Goal: Task Accomplishment & Management: Use online tool/utility

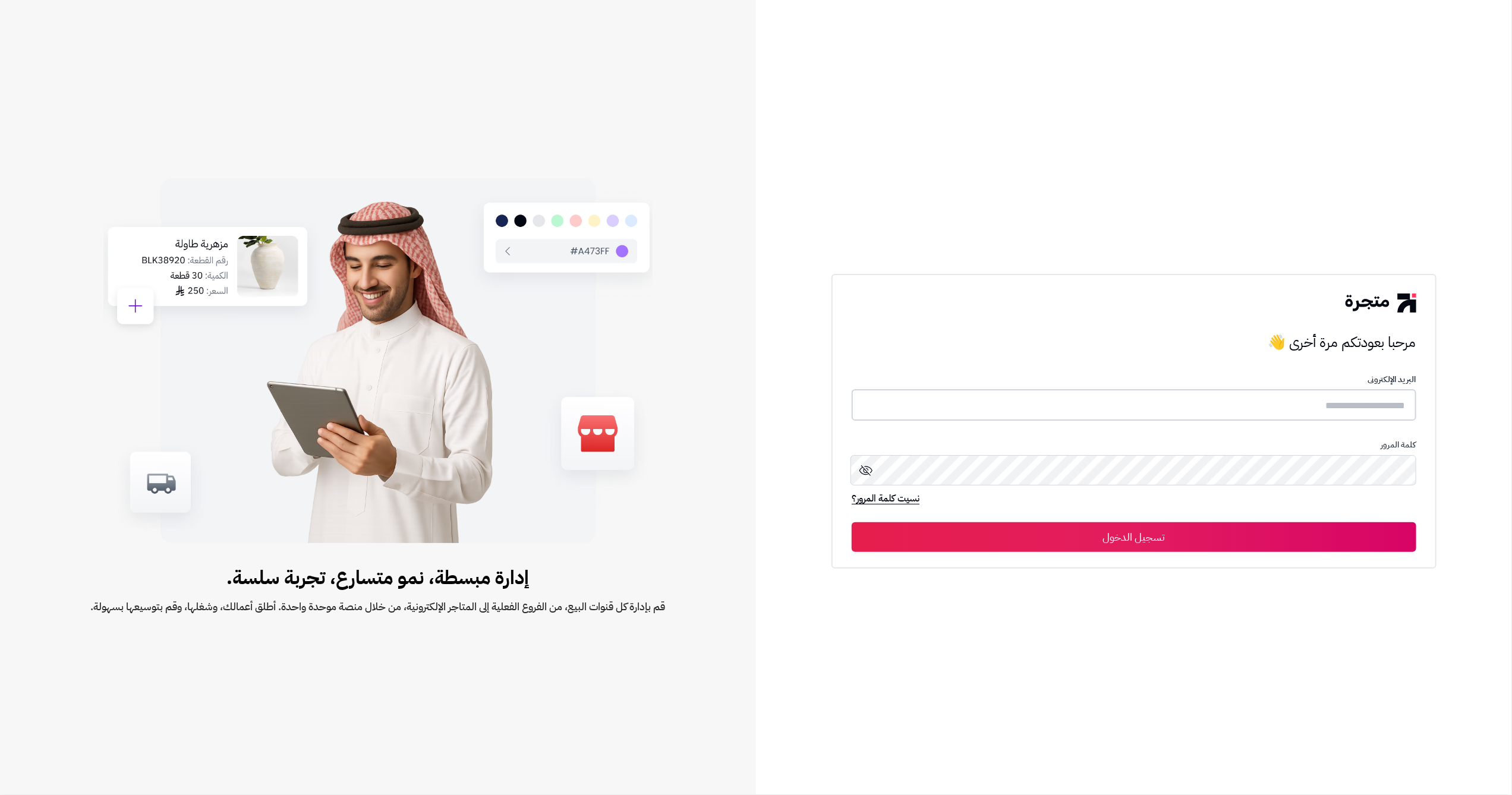
type input "**********"
click at [1313, 418] on input "**********" at bounding box center [1134, 405] width 565 height 31
click at [1425, 483] on div "**********" at bounding box center [1134, 422] width 605 height 294
click at [1350, 518] on form "**********" at bounding box center [1134, 463] width 565 height 176
click at [1353, 547] on button "تسجيل الدخول" at bounding box center [1134, 537] width 565 height 30
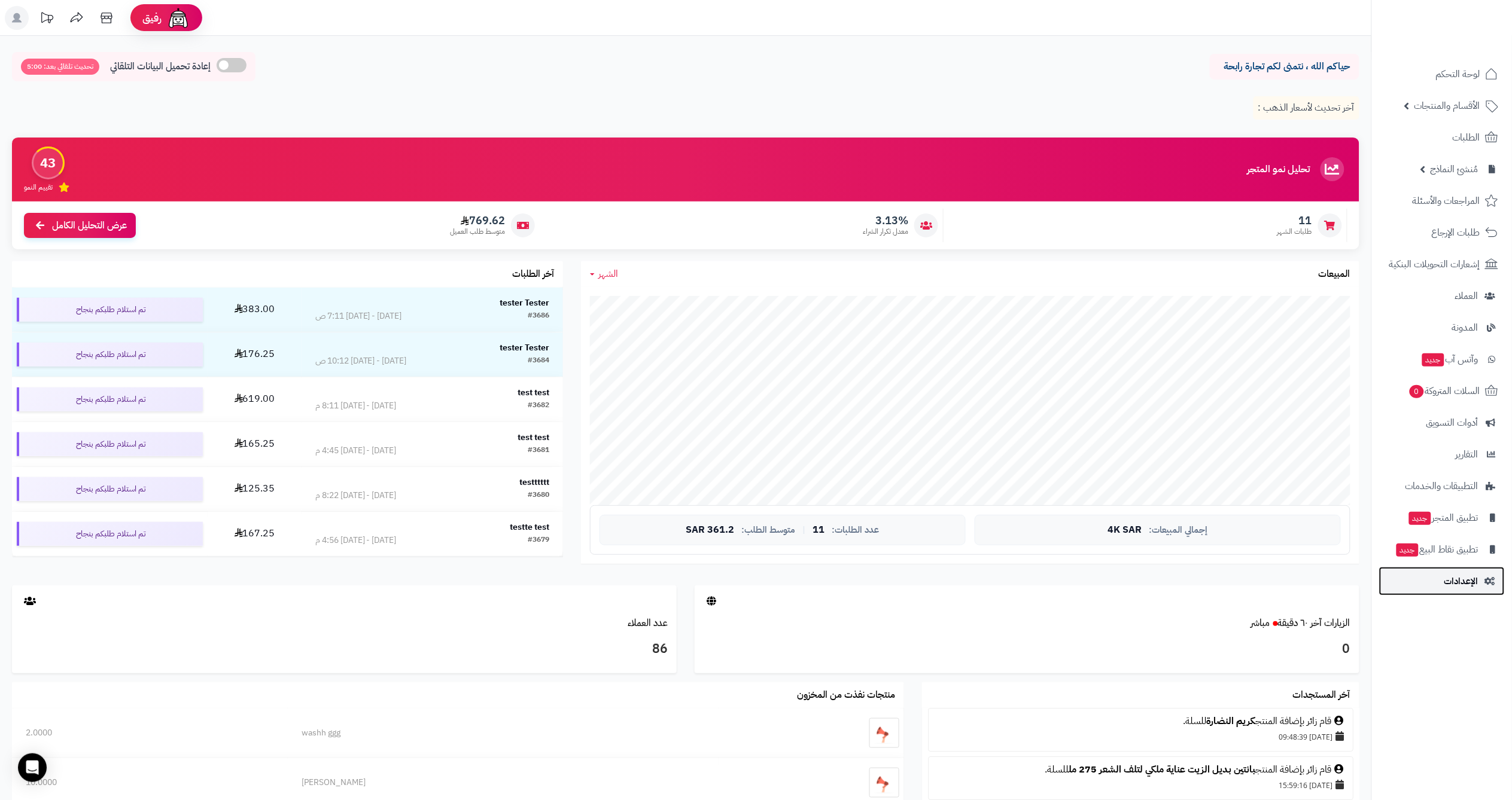
click at [1454, 576] on span "الإعدادات" at bounding box center [1461, 581] width 34 height 17
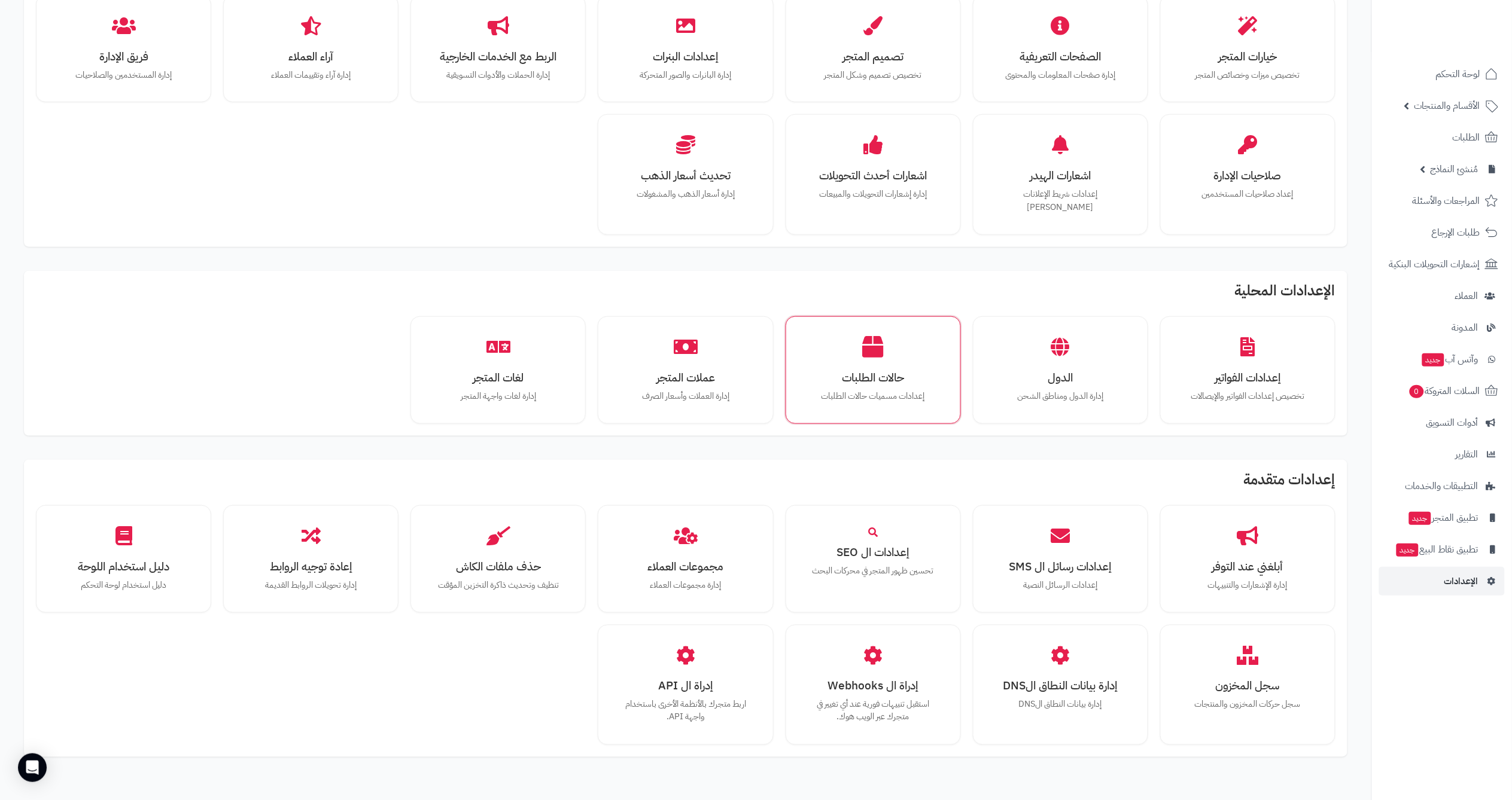
scroll to position [367, 0]
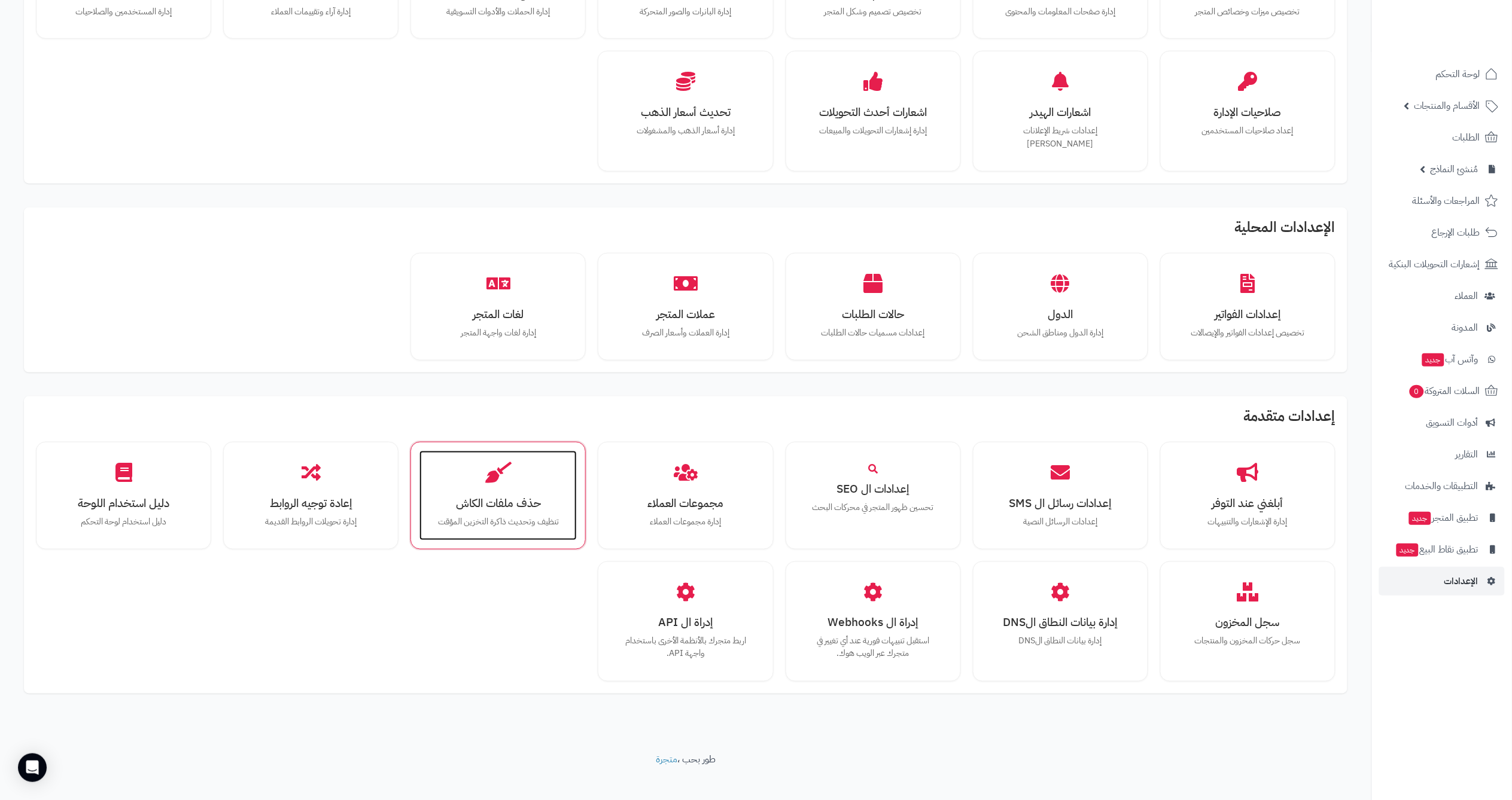
click at [556, 464] on div "حذف ملفات الكاش تنظيف وتحديث ذاكرة التخزين المؤقت" at bounding box center [498, 495] width 158 height 90
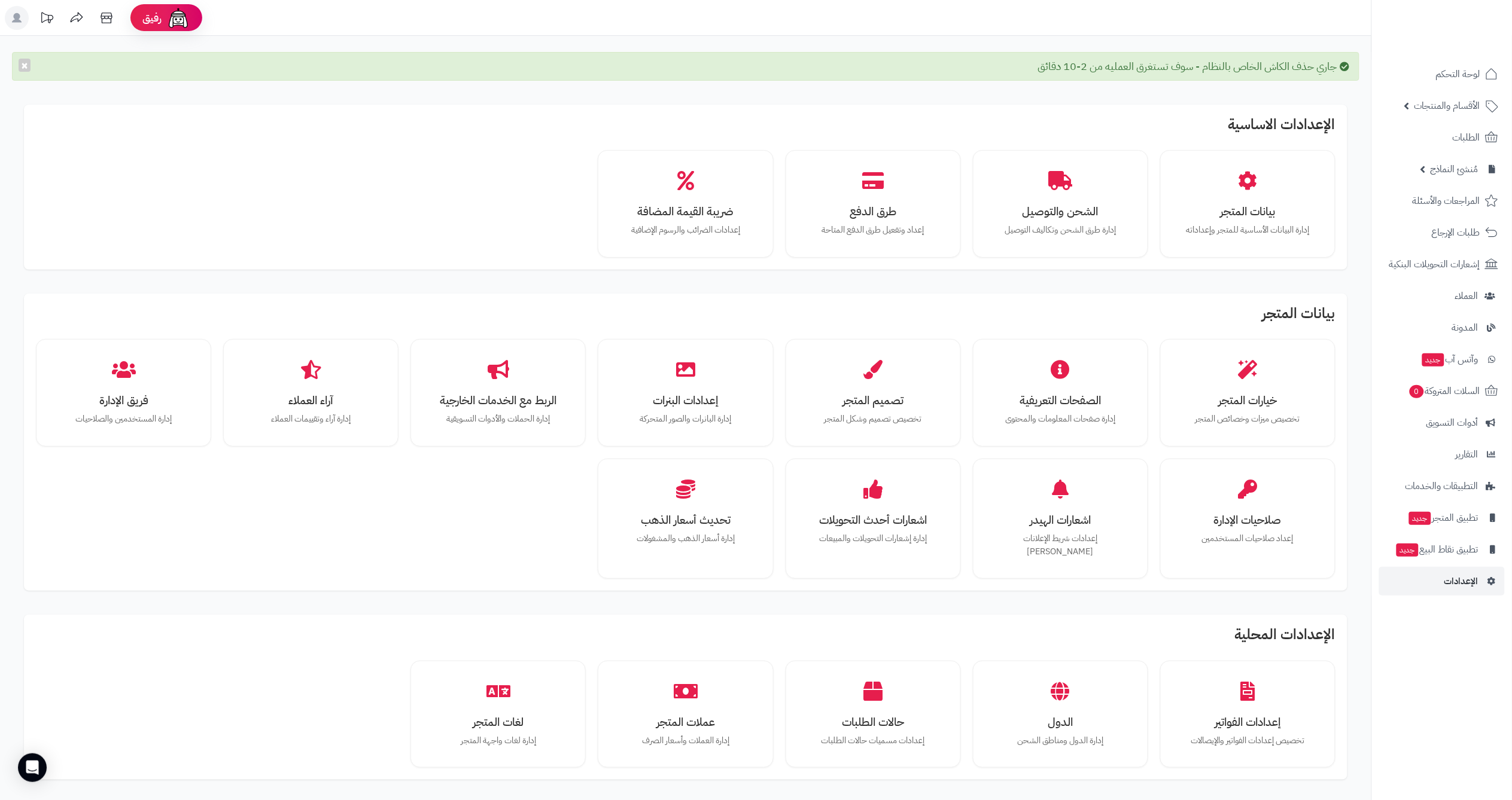
drag, startPoint x: 1241, startPoint y: 79, endPoint x: 894, endPoint y: 64, distance: 347.3
click at [925, 63] on div "جاري حذف الكاش الخاص بالنظام - سوف تستغرق العمليه من 2-10 دقائق ×" at bounding box center [686, 66] width 1347 height 29
click at [893, 64] on div "جاري حذف الكاش الخاص بالنظام - سوف تستغرق العمليه من 2-10 دقائق ×" at bounding box center [686, 66] width 1347 height 29
click at [111, 16] on icon at bounding box center [106, 18] width 11 height 11
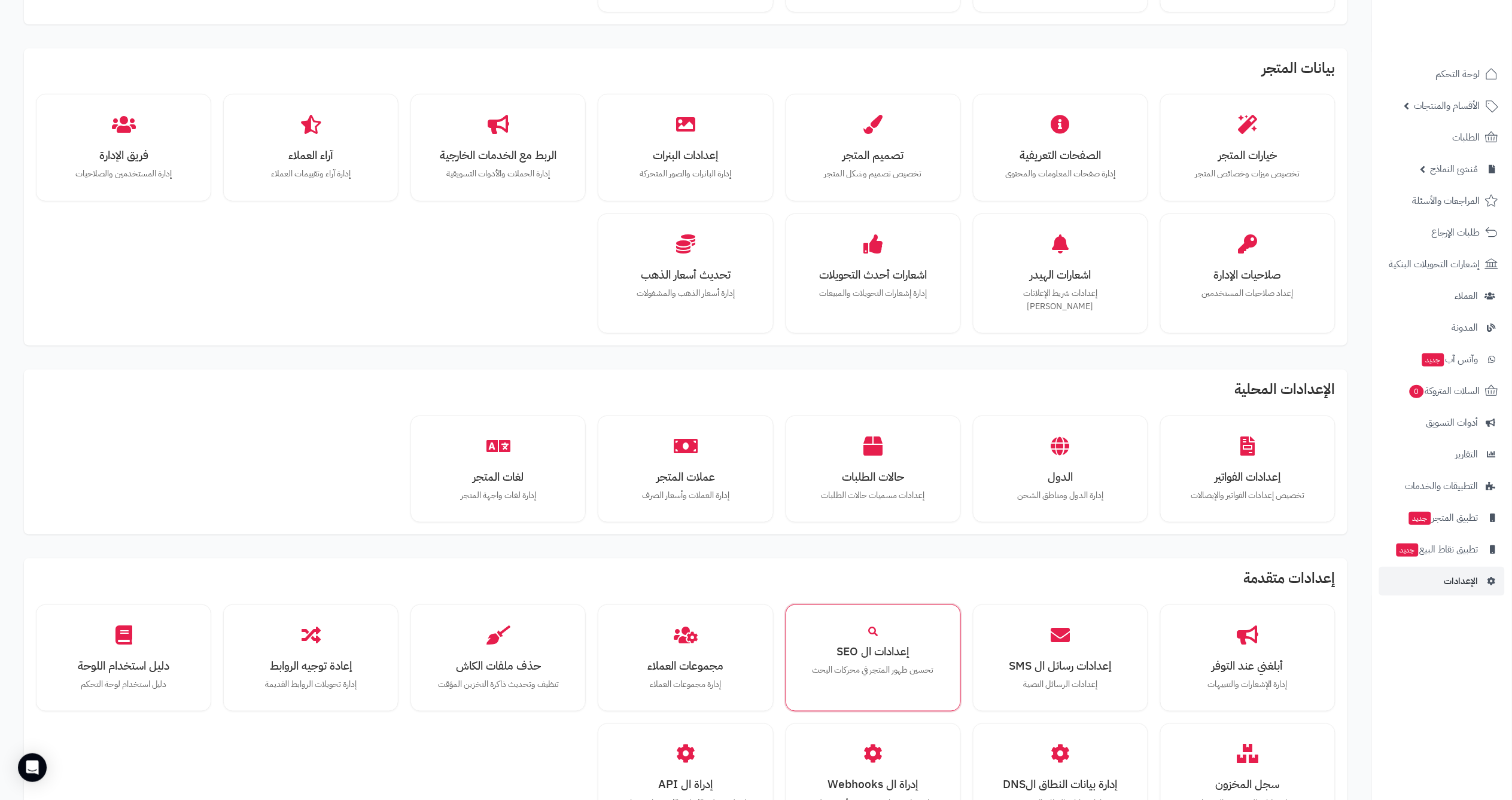
scroll to position [407, 0]
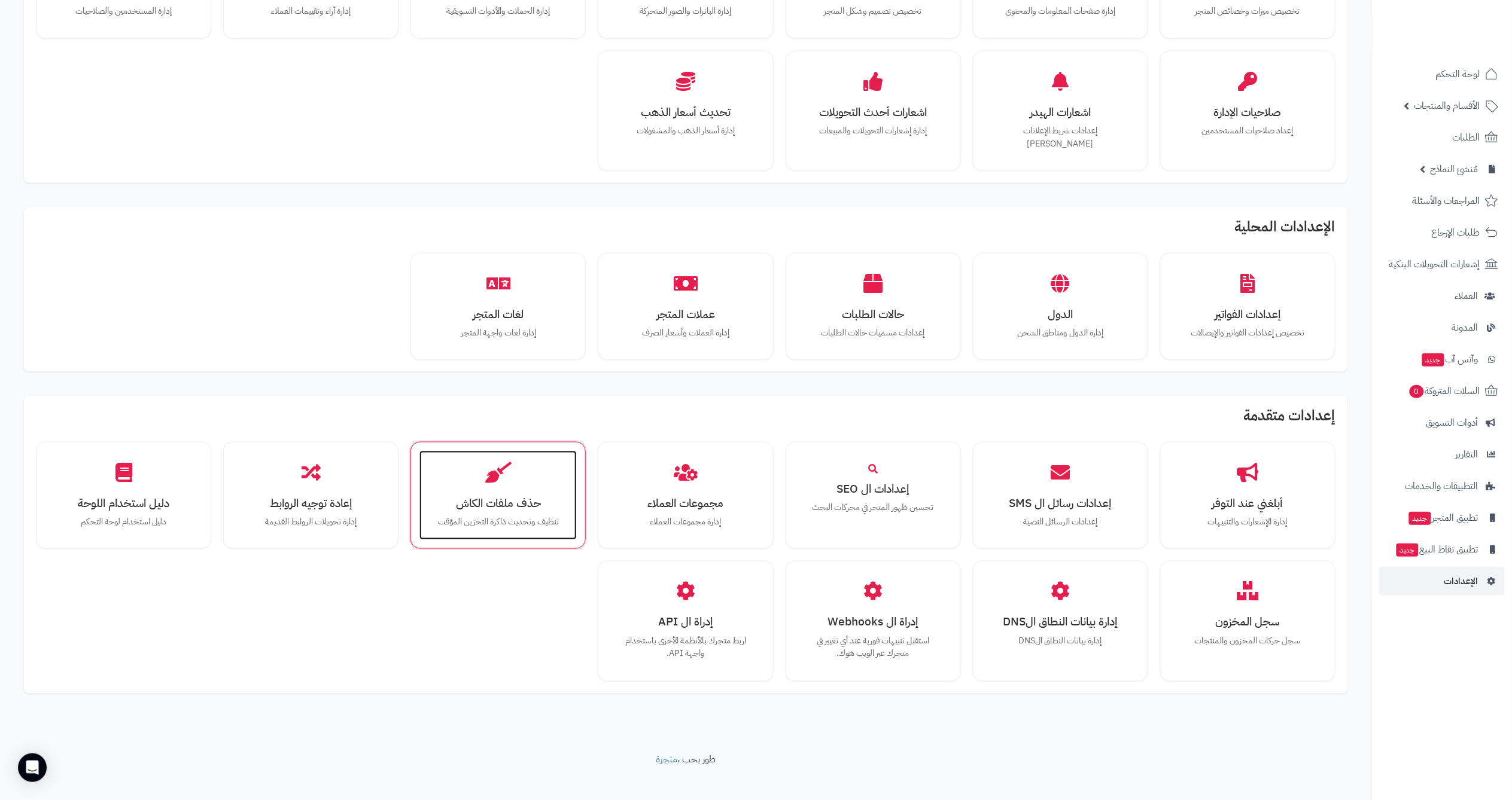
click at [545, 498] on div "حذف ملفات الكاش تنظيف وتحديث ذاكرة التخزين المؤقت" at bounding box center [498, 495] width 158 height 90
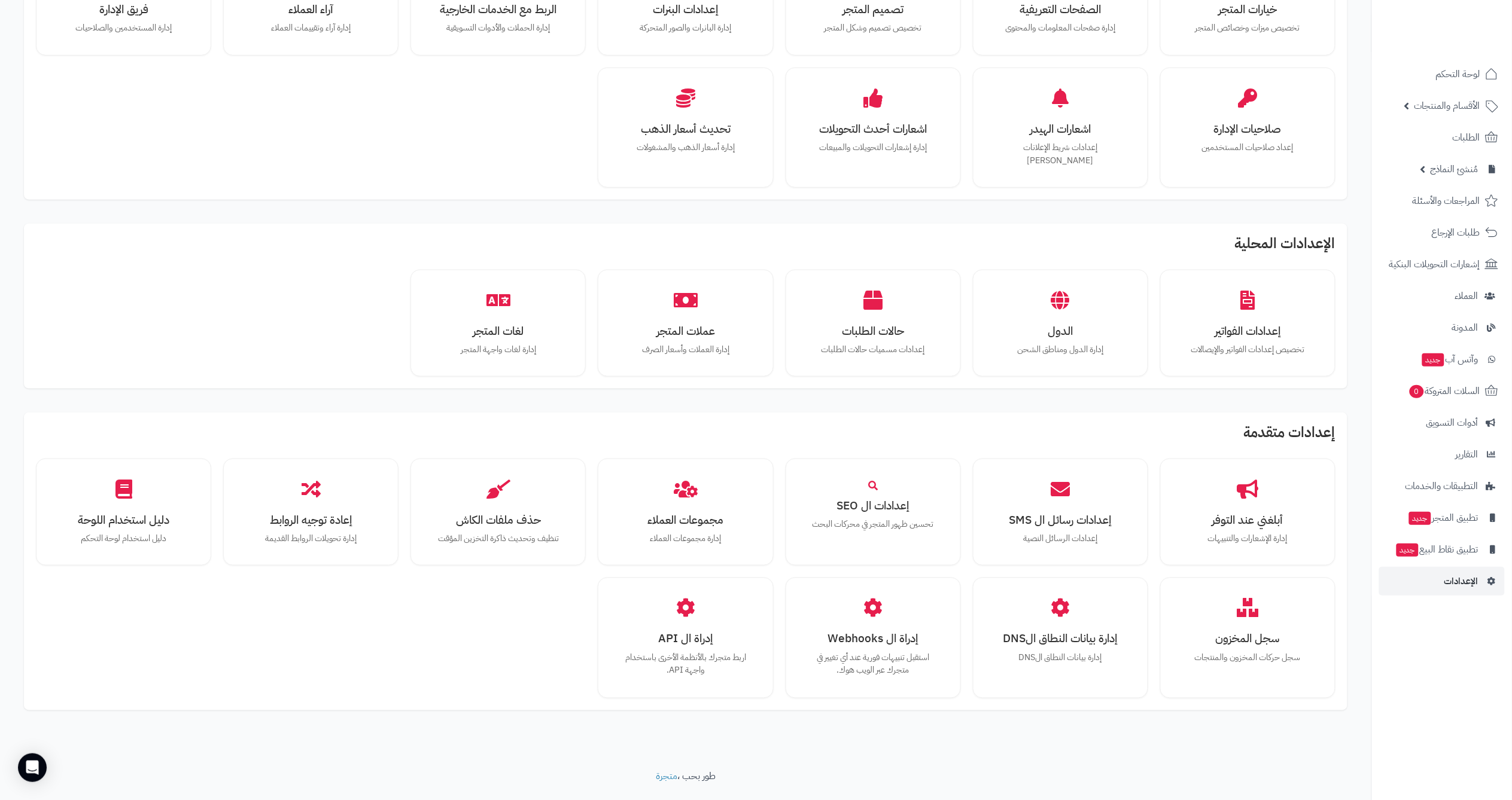
scroll to position [362, 0]
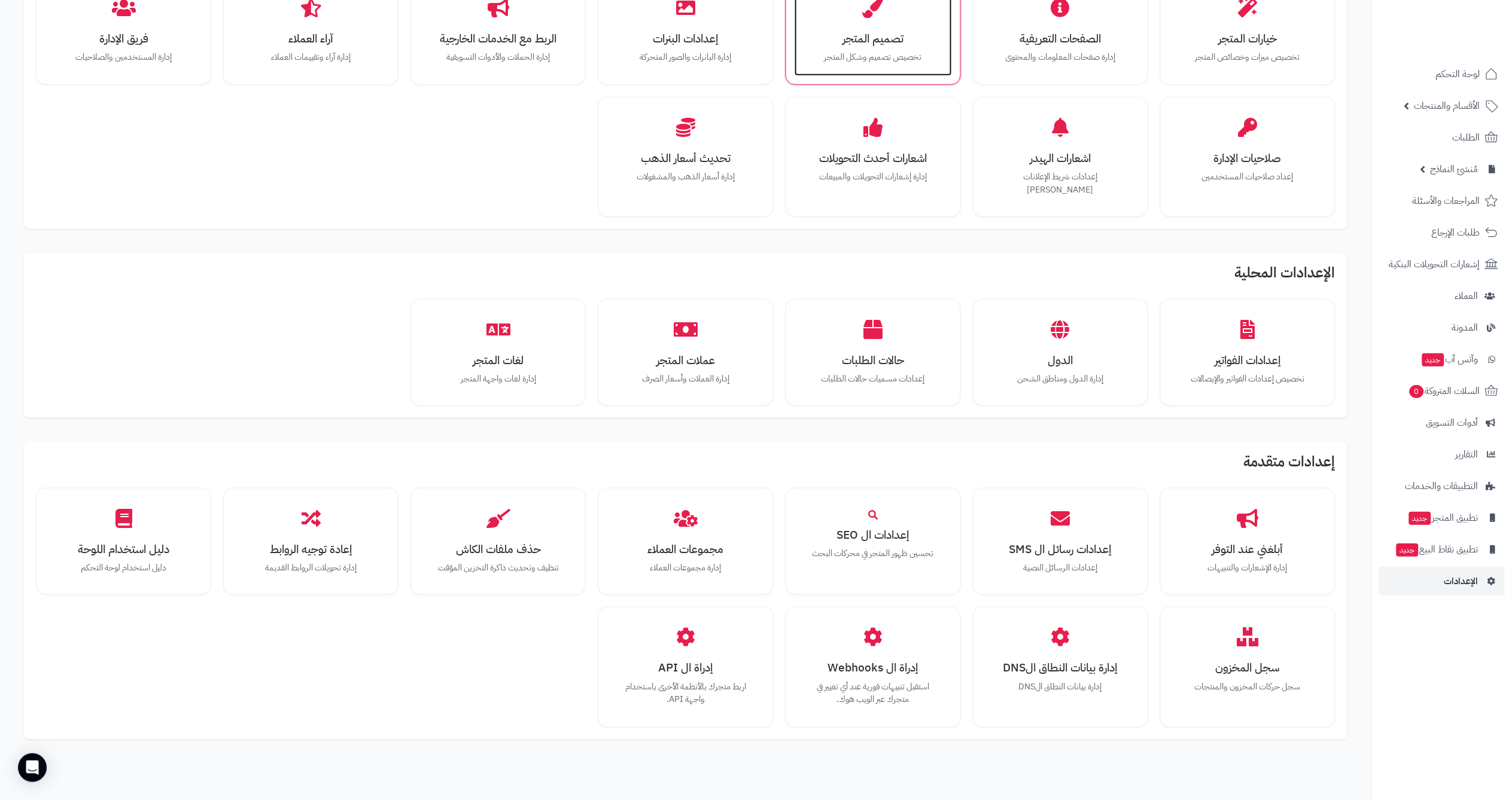
click at [895, 33] on h3 "تصميم المتجر" at bounding box center [874, 39] width 134 height 12
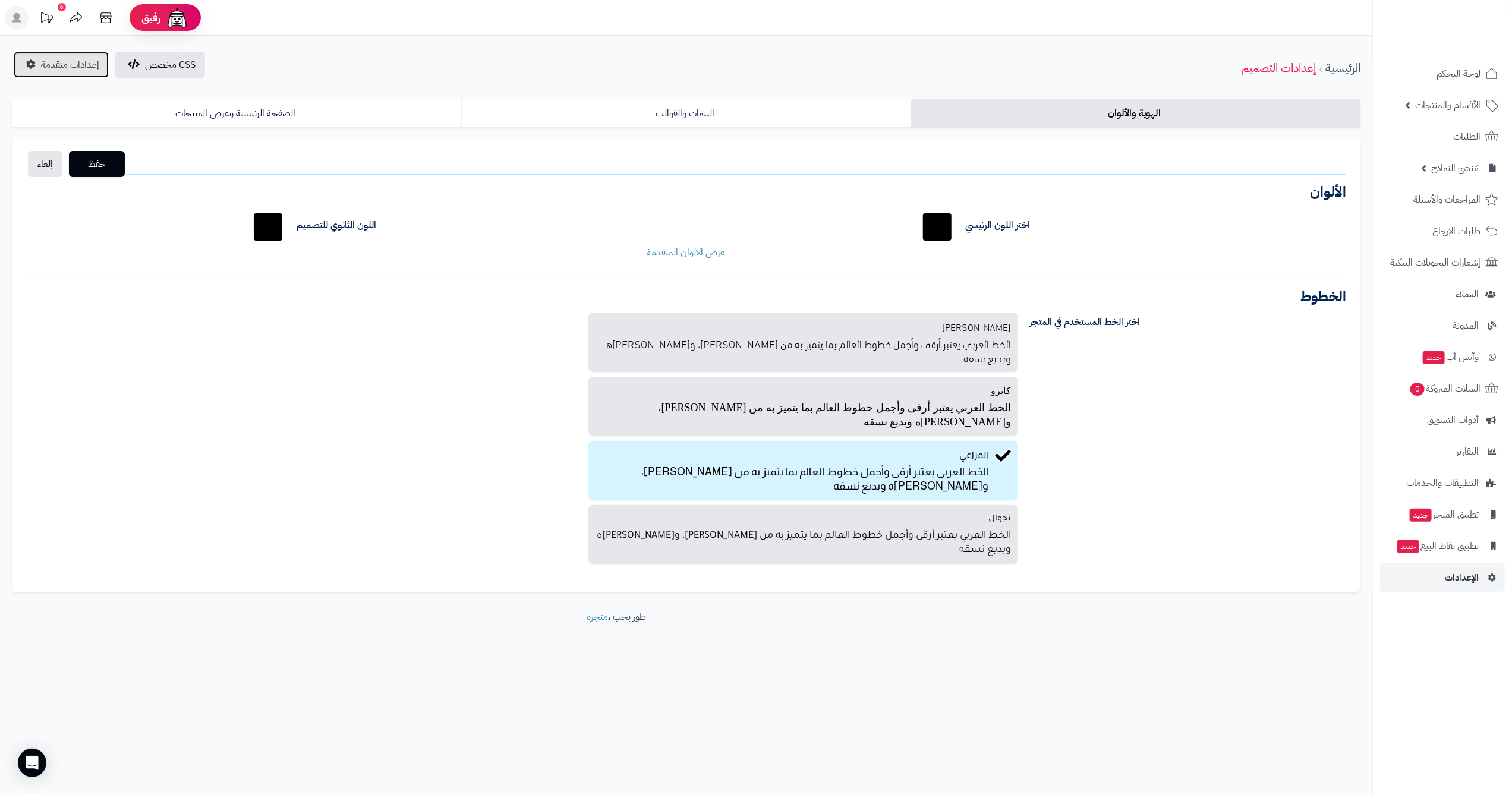
click at [73, 70] on span "إعدادات متقدمة" at bounding box center [70, 65] width 59 height 14
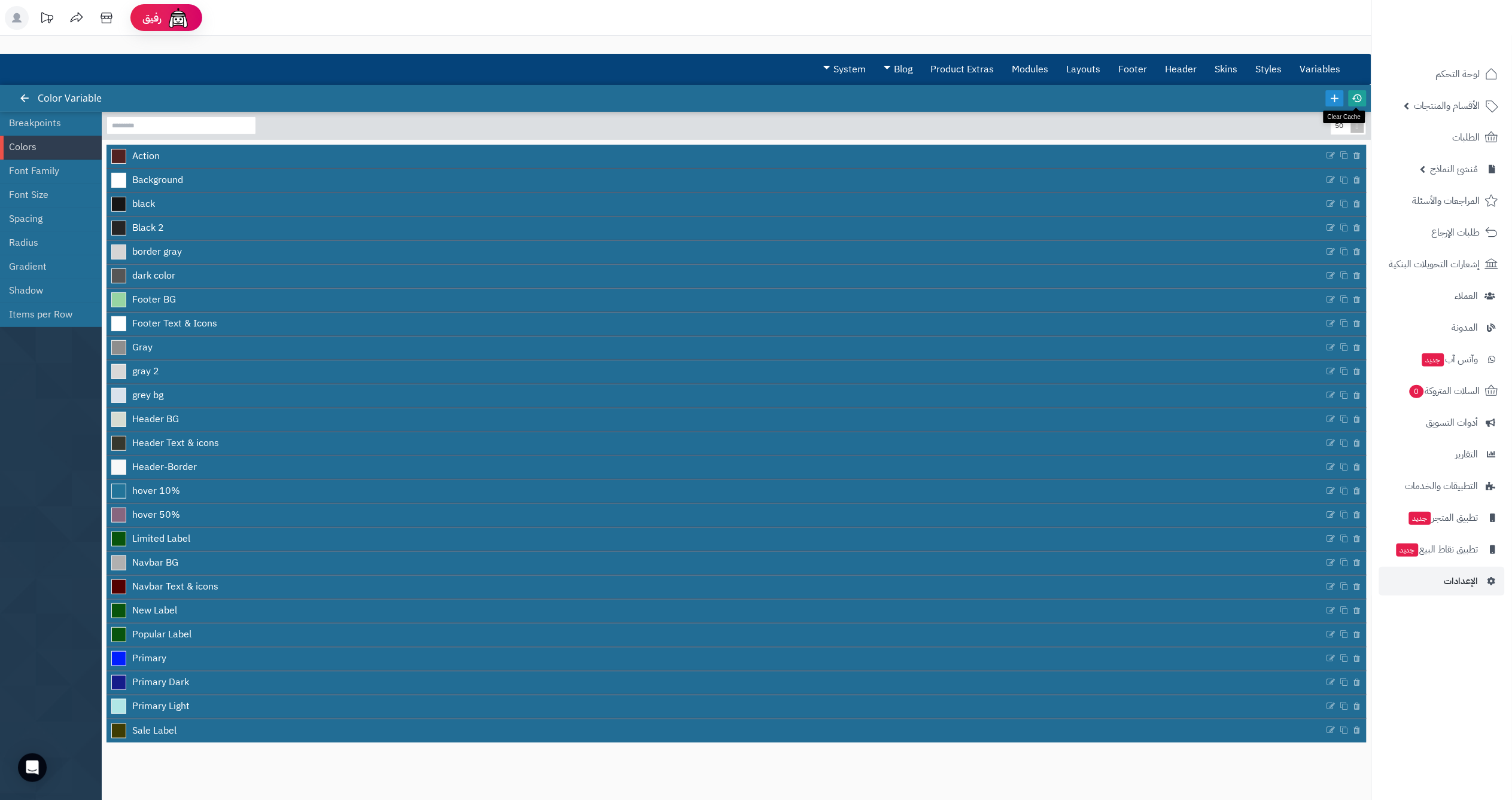
click at [1353, 98] on icon at bounding box center [1358, 98] width 11 height 11
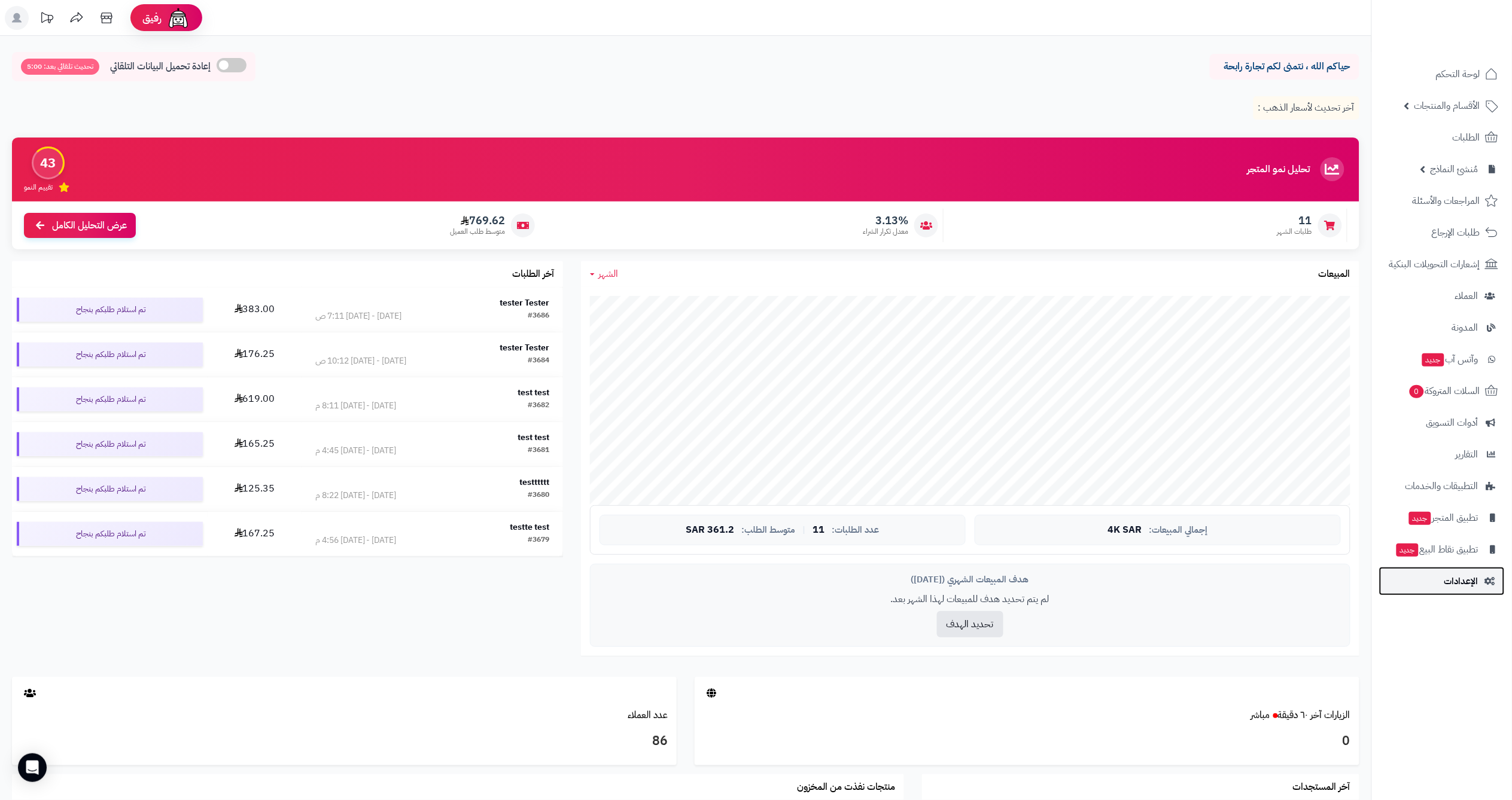
click at [1457, 584] on span "الإعدادات" at bounding box center [1461, 581] width 34 height 17
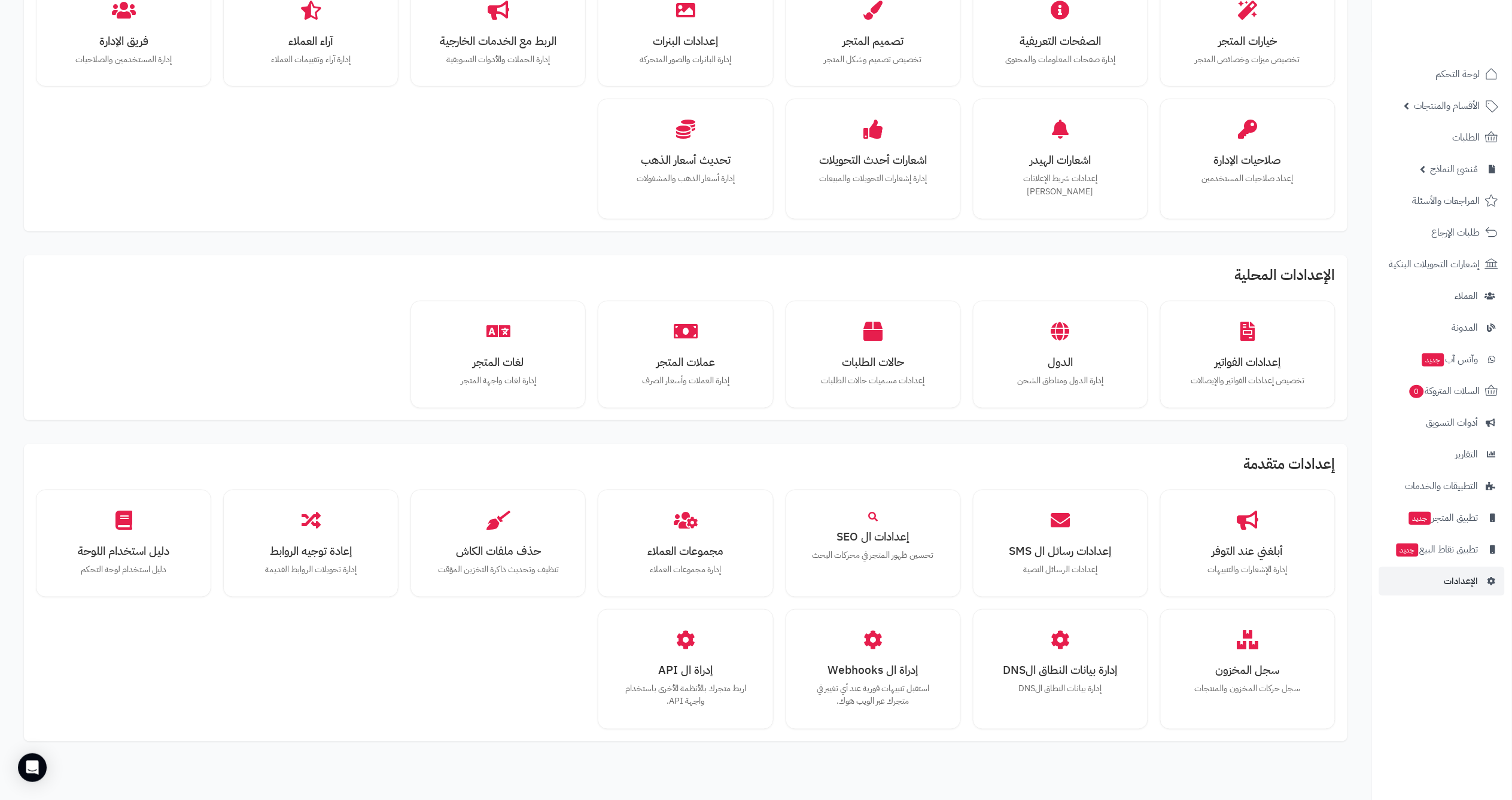
scroll to position [367, 0]
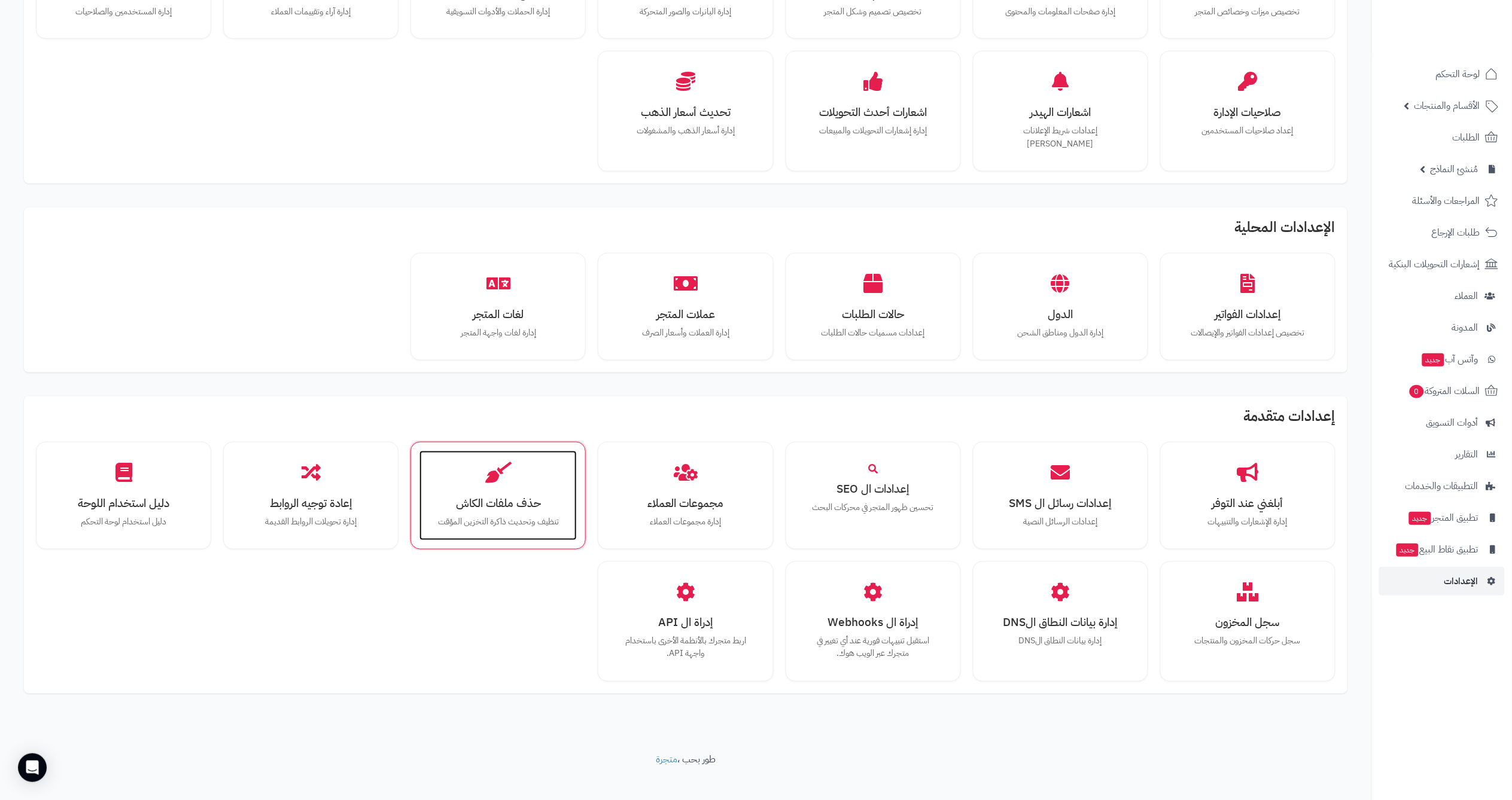
click at [490, 516] on p "تنظيف وتحديث ذاكرة التخزين المؤقت" at bounding box center [498, 522] width 134 height 13
